Goal: Complete application form: Complete application form

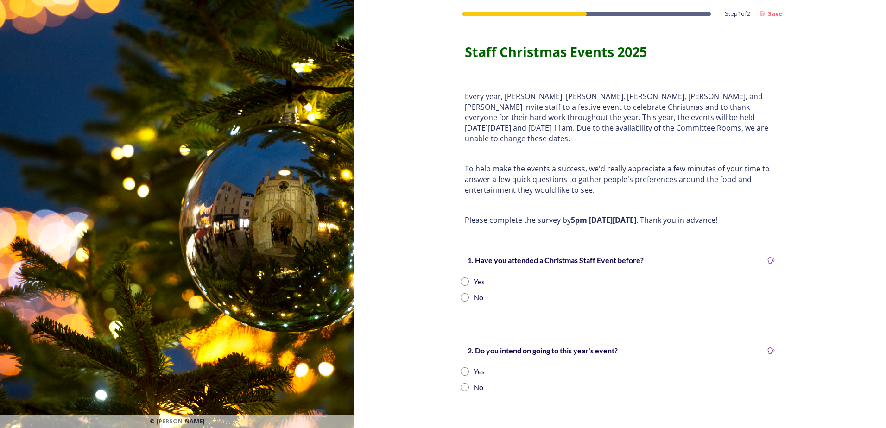
click at [463, 293] on input "radio" at bounding box center [465, 297] width 8 height 8
radio input "true"
click at [461, 368] on input "radio" at bounding box center [465, 372] width 8 height 8
radio input "true"
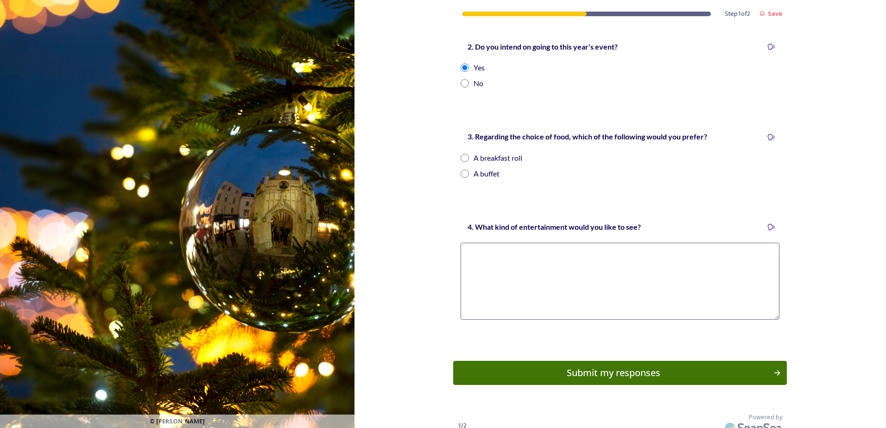
click at [461, 170] on input "radio" at bounding box center [465, 174] width 8 height 8
radio input "true"
click at [465, 243] on textarea at bounding box center [620, 281] width 319 height 77
type textarea "?"
click at [648, 366] on div "Submit my responses" at bounding box center [613, 373] width 313 height 14
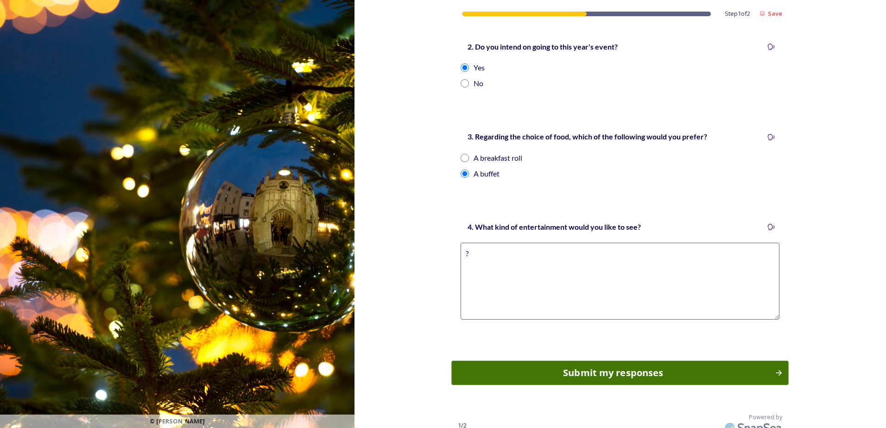
scroll to position [0, 0]
